Goal: Information Seeking & Learning: Learn about a topic

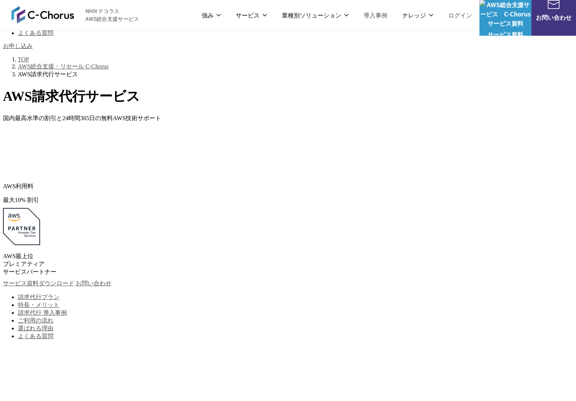
click at [181, 196] on p "最大 10 % 割引" at bounding box center [288, 200] width 570 height 8
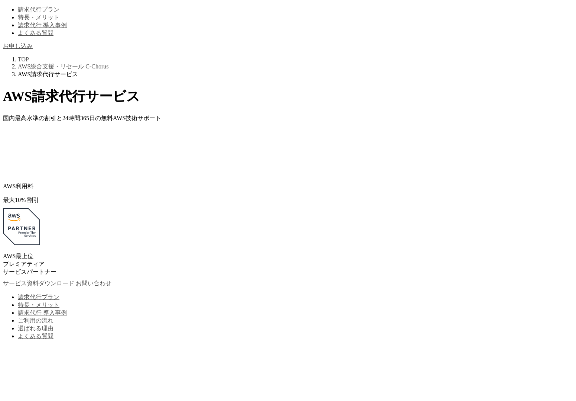
scroll to position [110, 0]
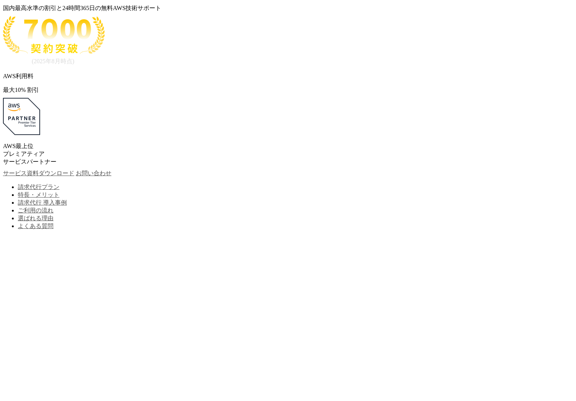
click at [59, 184] on link "請求代行プラン" at bounding box center [39, 187] width 42 height 6
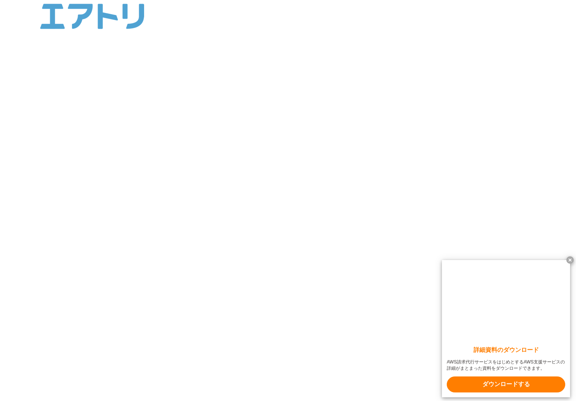
scroll to position [732, 0]
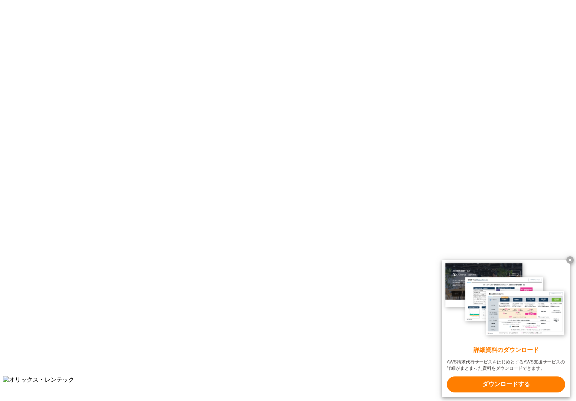
click at [572, 256] on x-t at bounding box center [570, 259] width 7 height 7
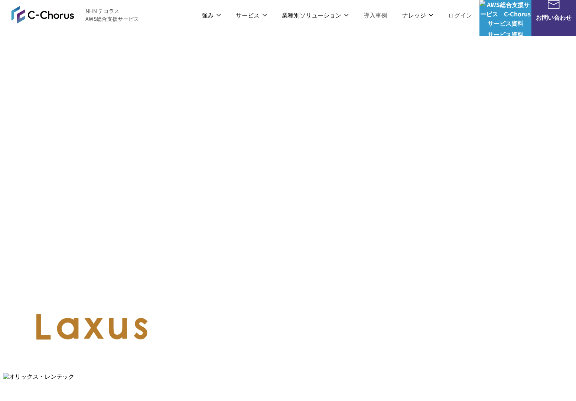
scroll to position [734, 0]
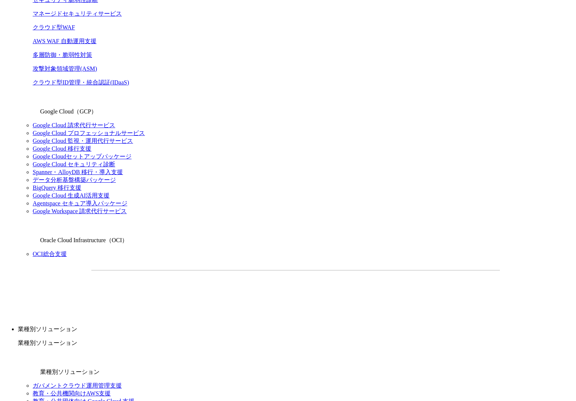
scroll to position [492, 0]
